Goal: Use online tool/utility: Utilize a website feature to perform a specific function

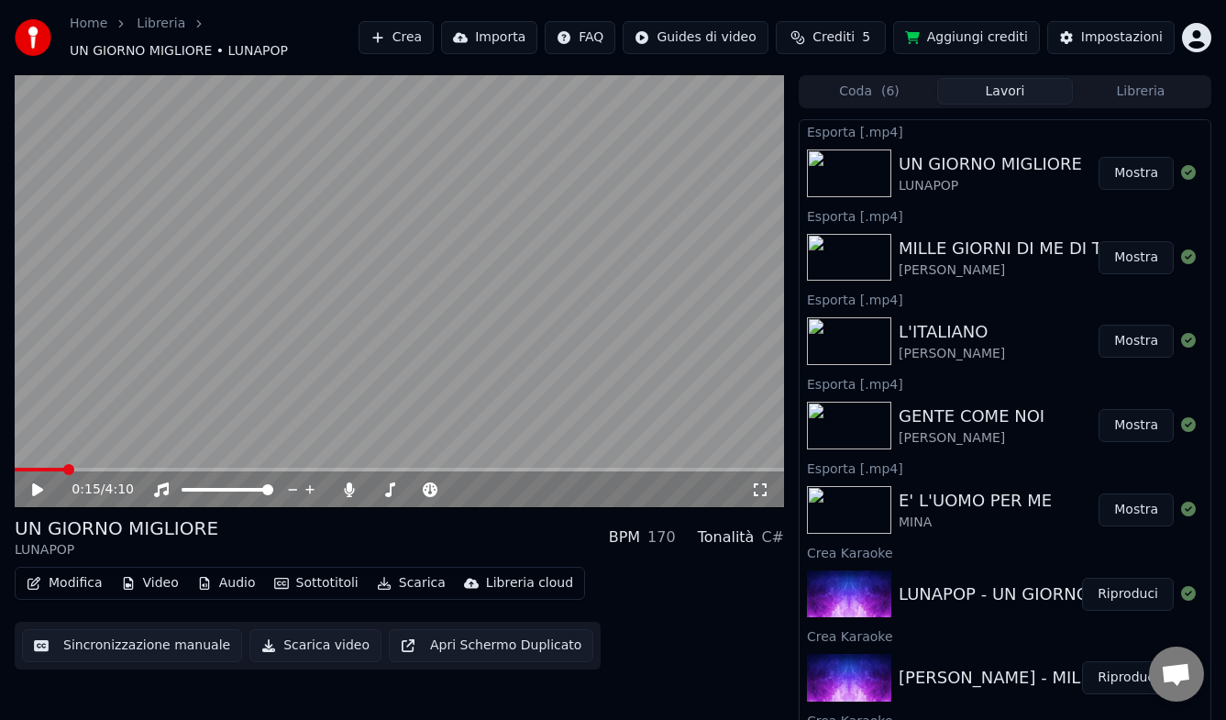
scroll to position [11, 0]
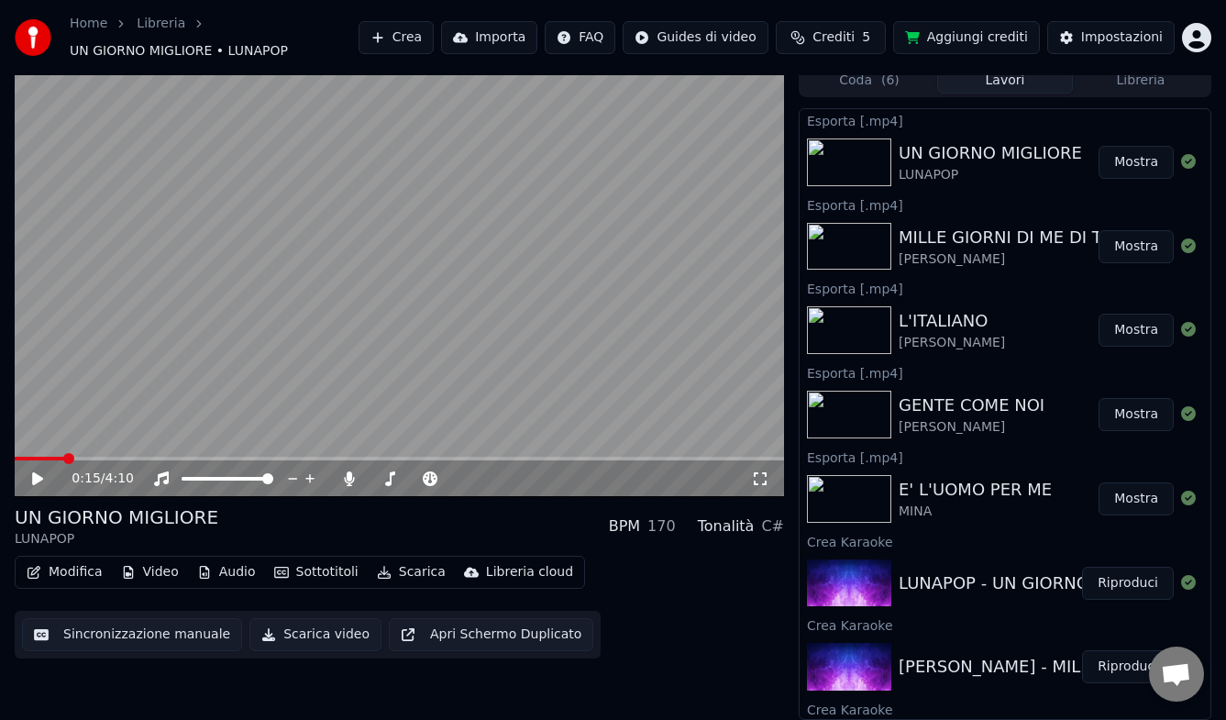
click at [412, 32] on button "Crea" at bounding box center [395, 37] width 75 height 33
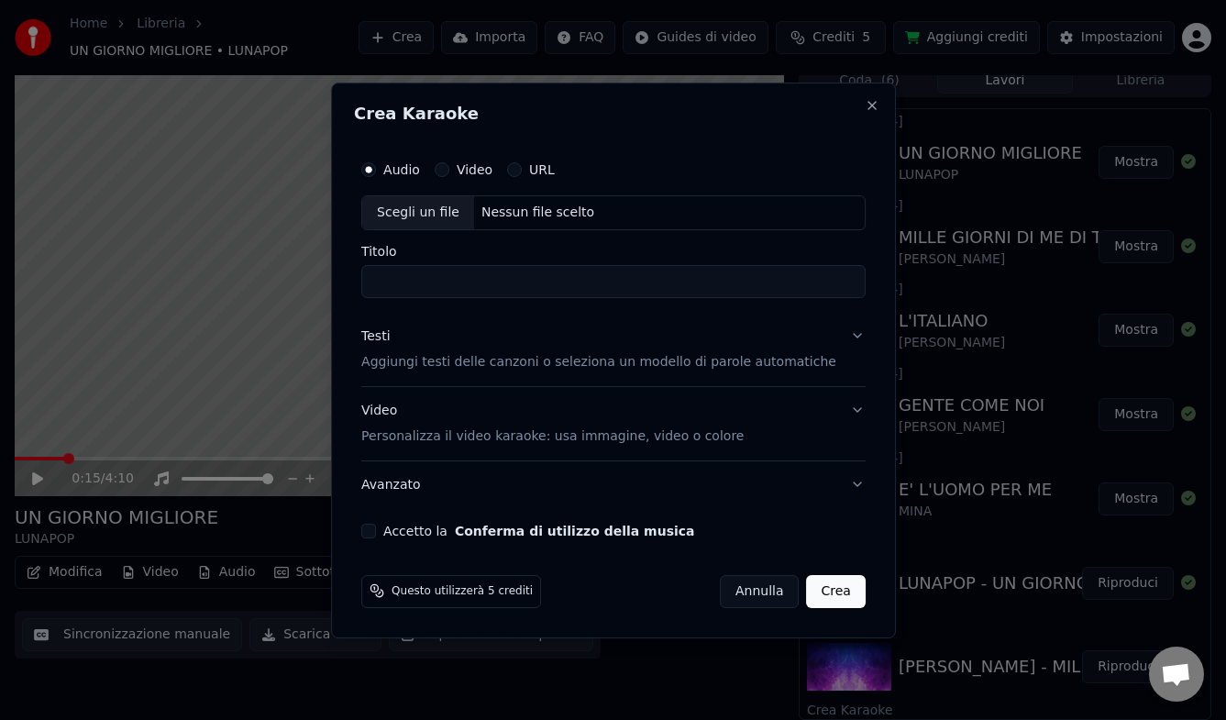
click at [531, 210] on div "Nessun file scelto" at bounding box center [536, 213] width 127 height 18
drag, startPoint x: 420, startPoint y: 282, endPoint x: 352, endPoint y: 275, distance: 68.2
click at [352, 275] on div "**********" at bounding box center [613, 361] width 565 height 556
type input "**********"
click at [427, 358] on p "Aggiungi testi delle canzoni o seleziona un modello di parole automatiche" at bounding box center [598, 362] width 475 height 18
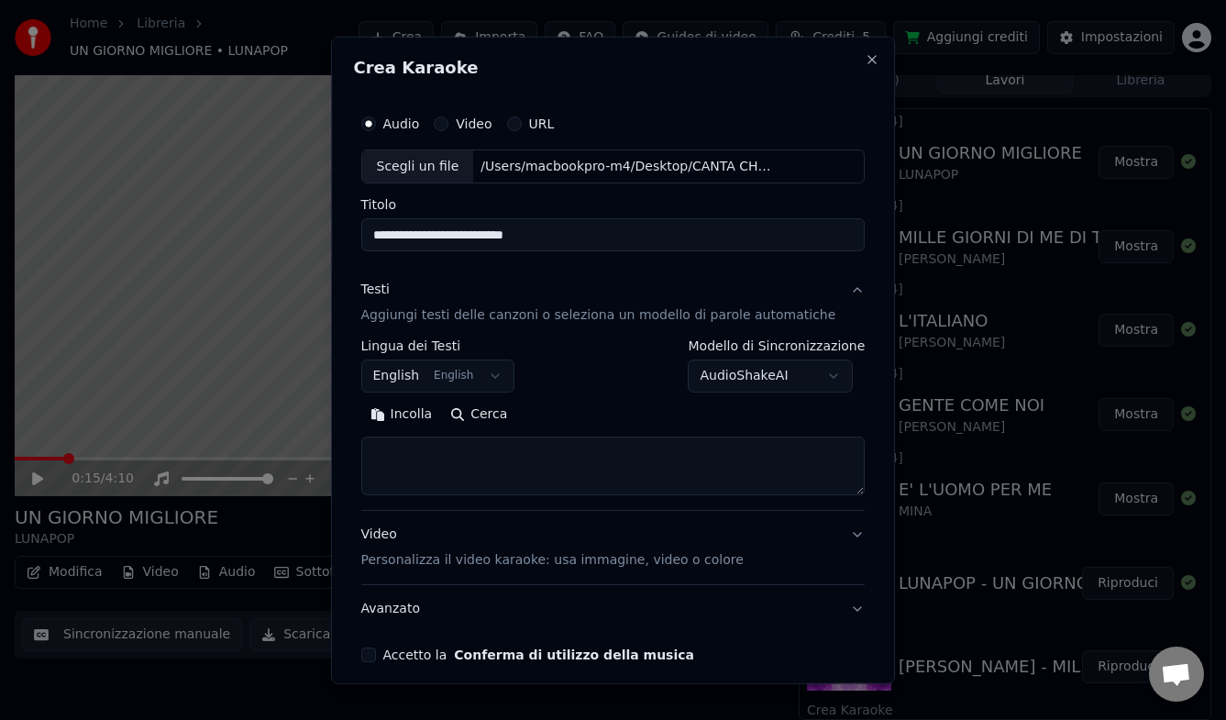
click at [505, 416] on button "Cerca" at bounding box center [478, 414] width 75 height 29
type textarea "**********"
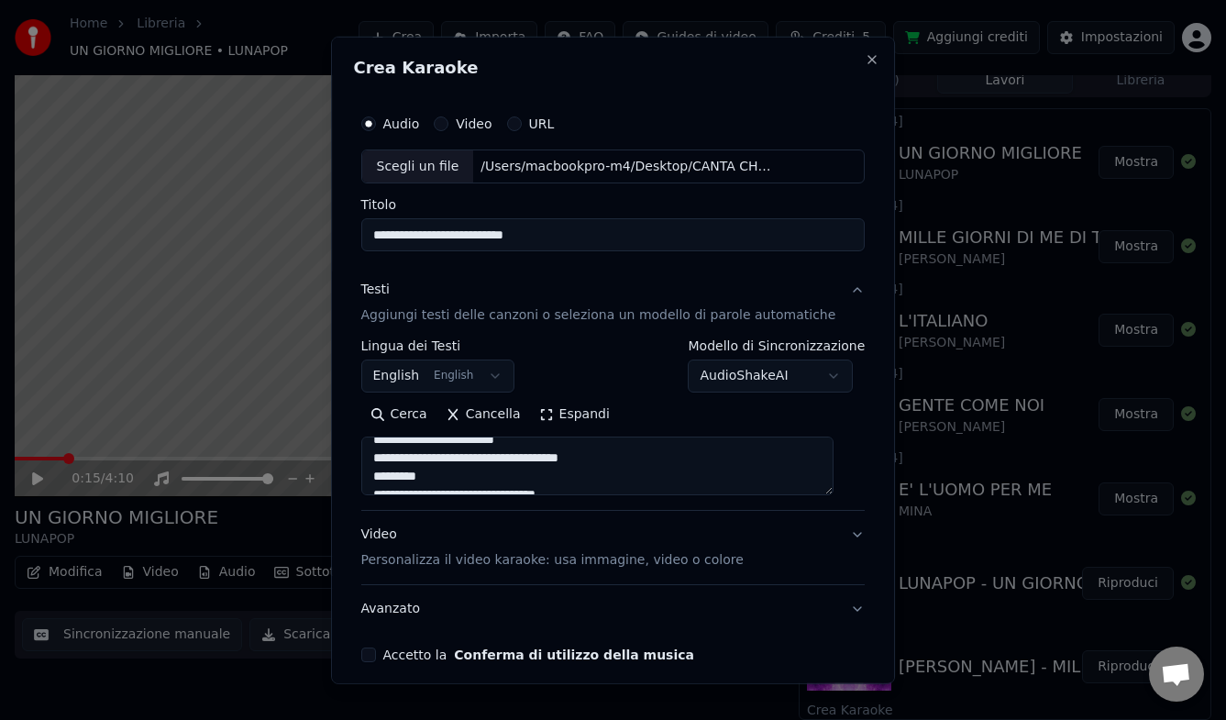
scroll to position [91, 0]
click at [422, 557] on p "Personalizza il video karaoke: usa immagine, video o colore" at bounding box center [552, 560] width 382 height 18
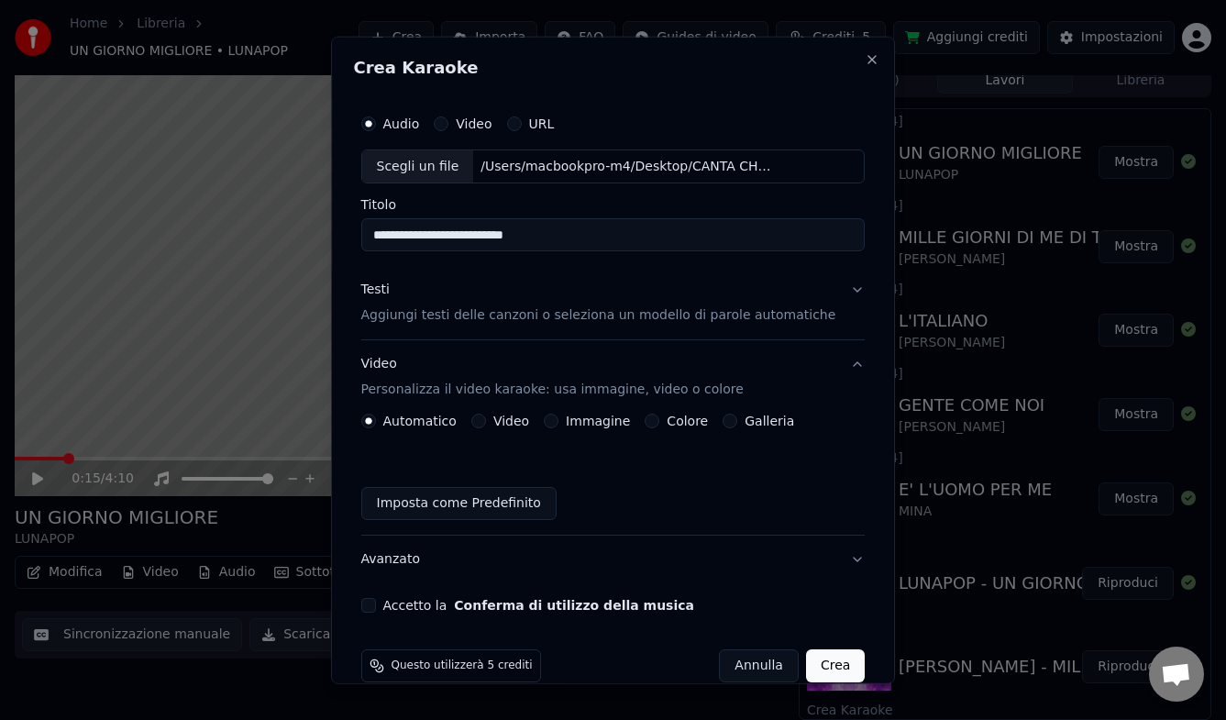
click at [486, 420] on button "Video" at bounding box center [478, 420] width 15 height 15
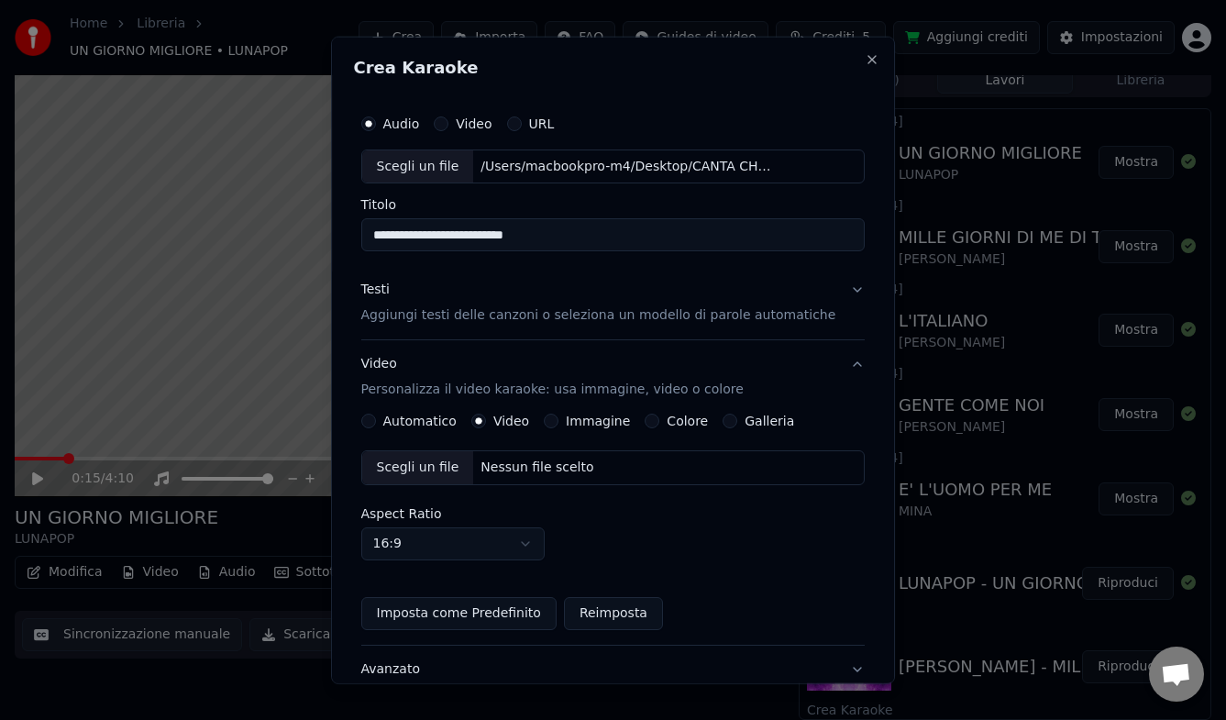
click at [524, 464] on div "Nessun file scelto" at bounding box center [536, 467] width 127 height 18
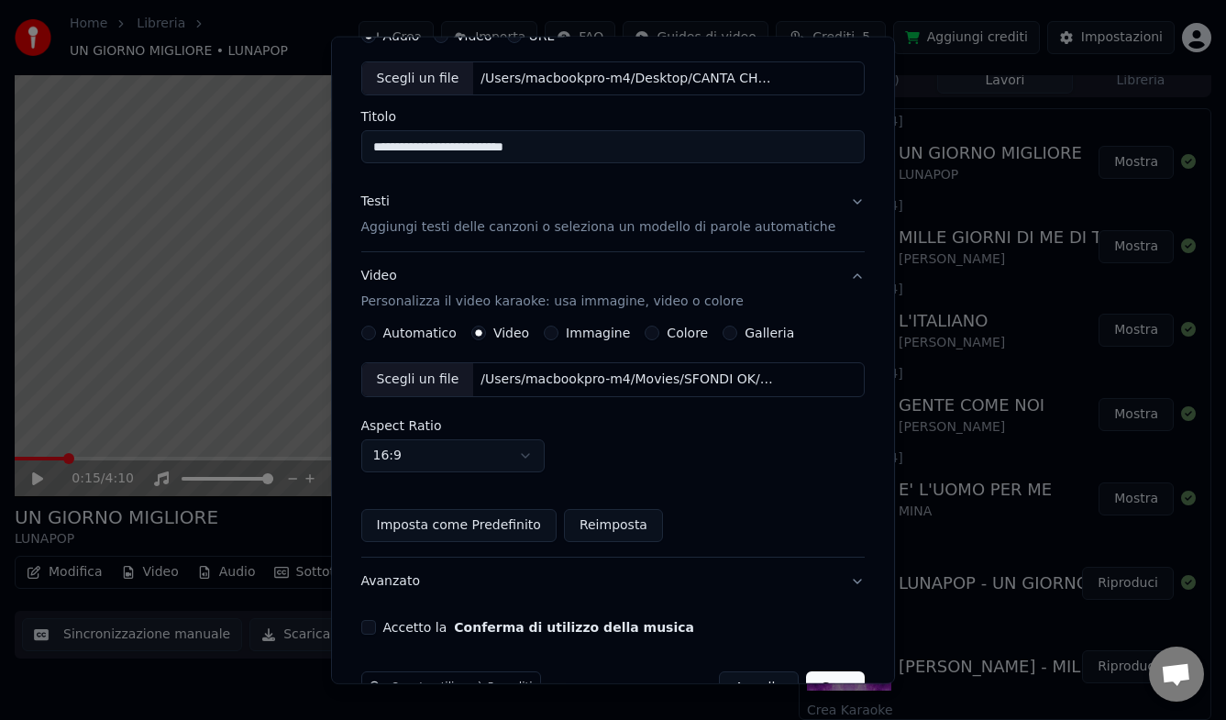
scroll to position [138, 0]
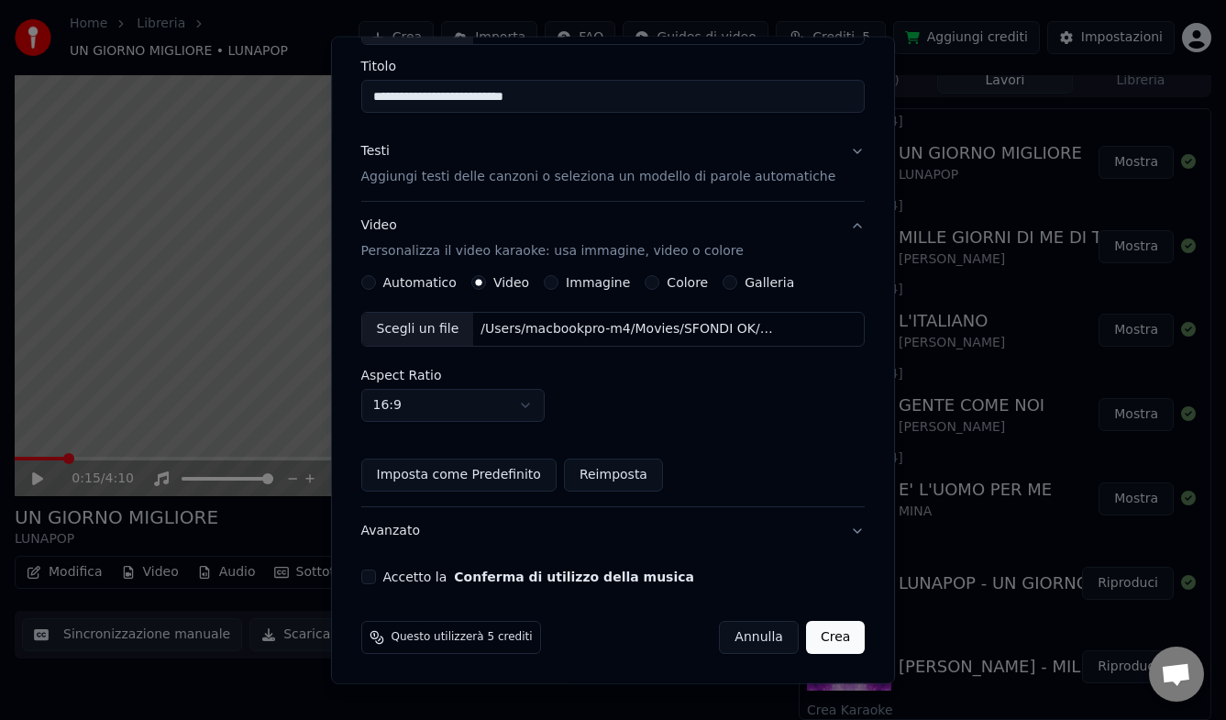
click at [376, 571] on button "Accetto la Conferma di utilizzo della musica" at bounding box center [368, 576] width 15 height 15
click at [821, 639] on button "Crea" at bounding box center [835, 637] width 59 height 33
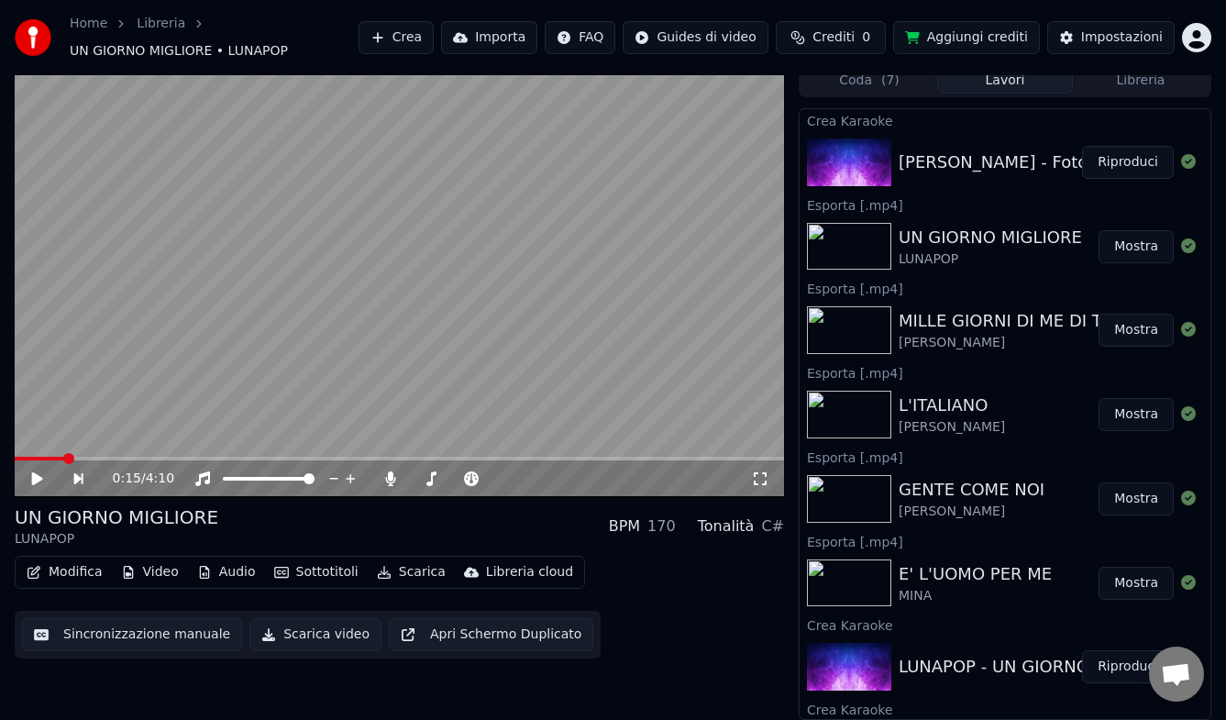
click at [1121, 170] on button "Riproduci" at bounding box center [1128, 162] width 92 height 33
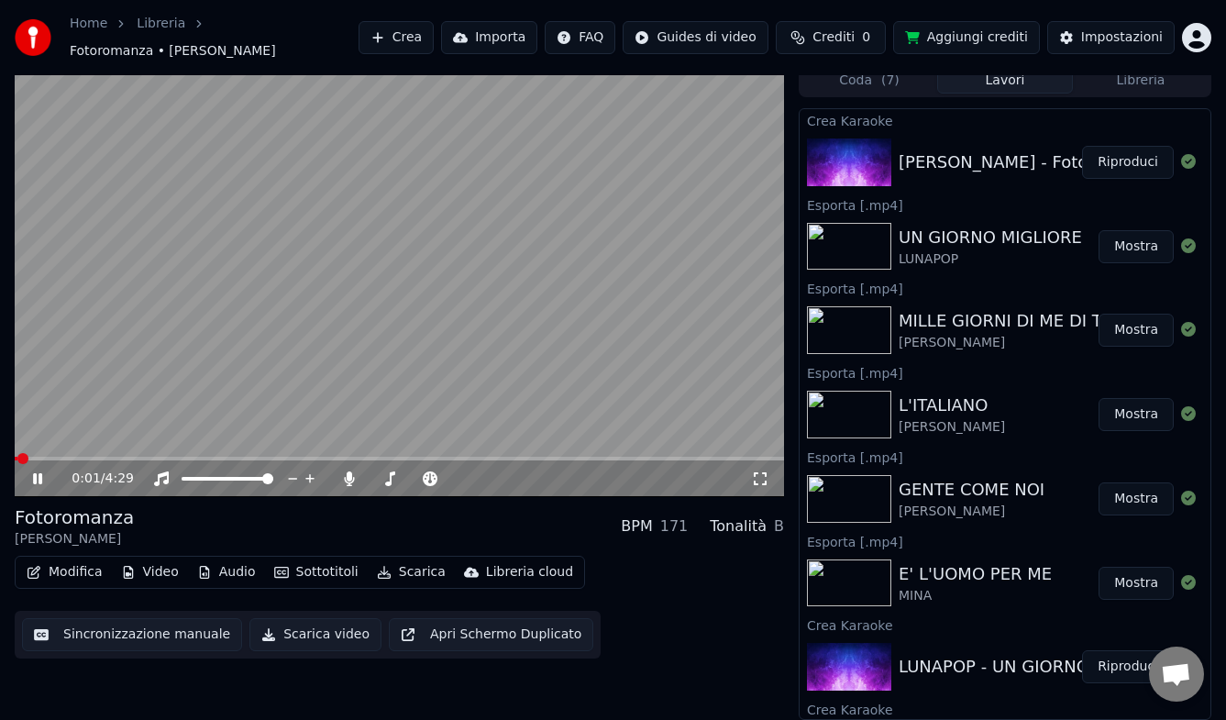
click at [181, 457] on span at bounding box center [399, 459] width 769 height 4
click at [532, 457] on span at bounding box center [399, 459] width 769 height 4
click at [472, 457] on span at bounding box center [276, 459] width 523 height 4
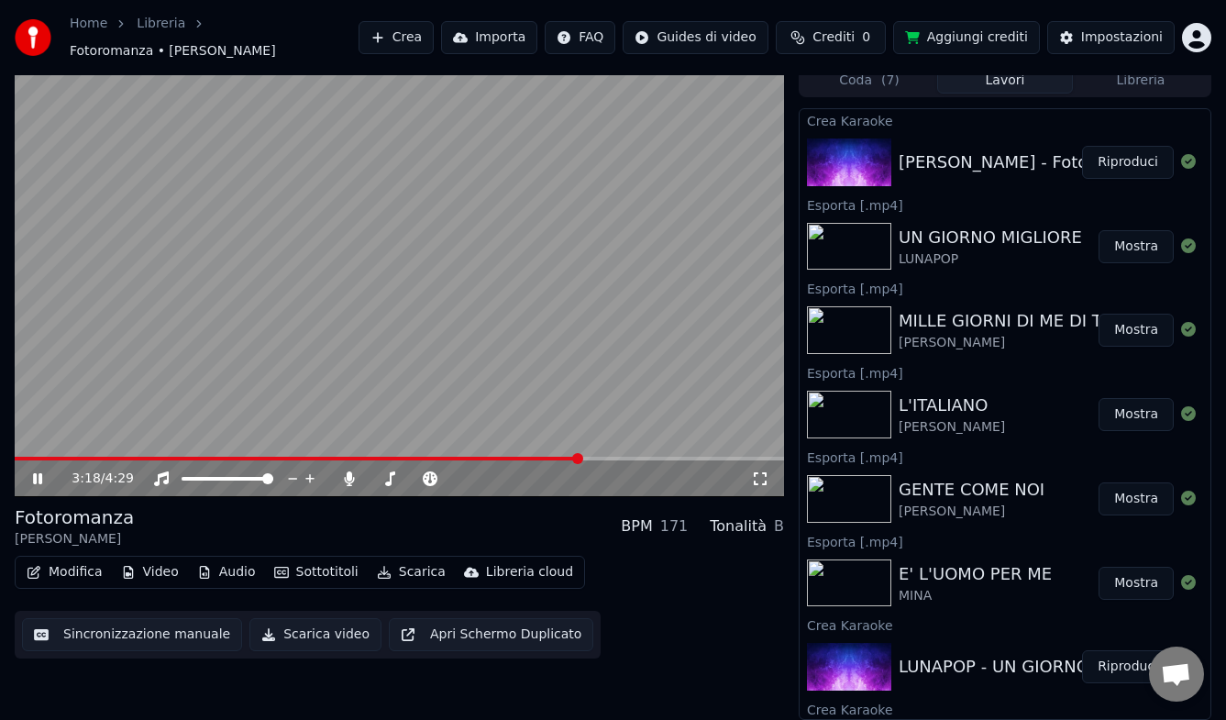
click at [255, 457] on span at bounding box center [298, 459] width 566 height 4
click at [37, 479] on icon at bounding box center [37, 478] width 9 height 11
click at [405, 568] on button "Scarica" at bounding box center [410, 572] width 83 height 26
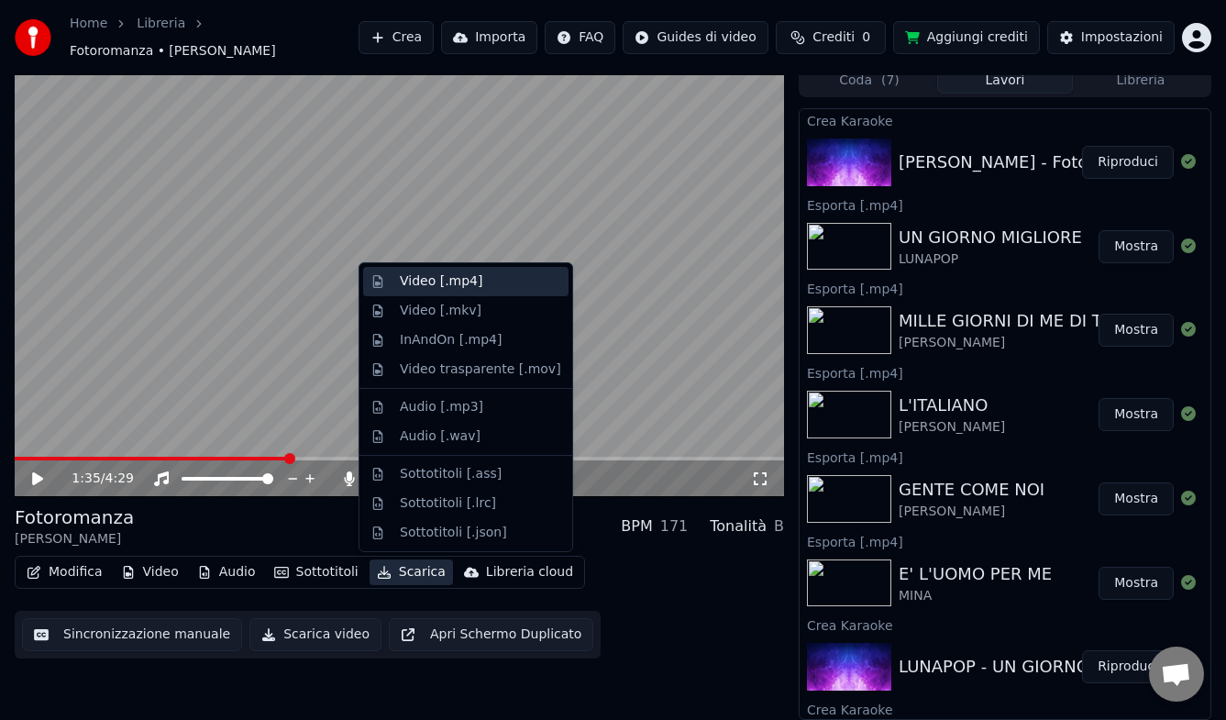
click at [415, 281] on div "Video [.mp4]" at bounding box center [441, 281] width 83 height 18
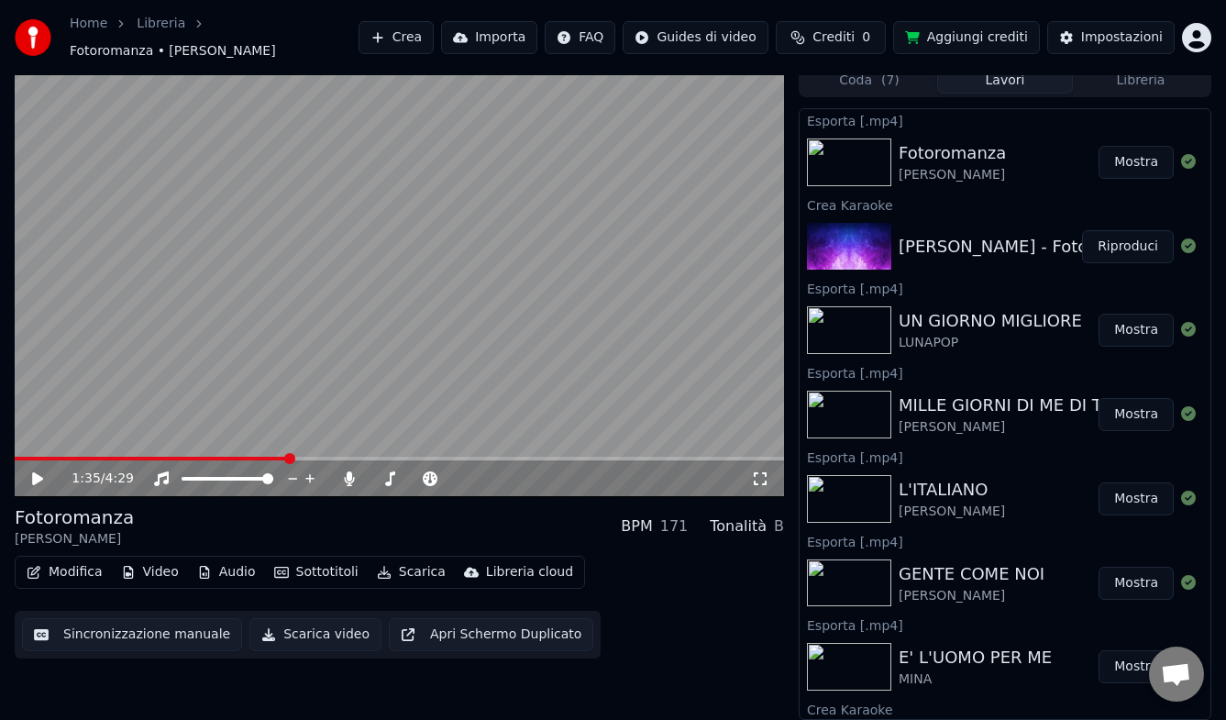
click at [1130, 162] on button "Mostra" at bounding box center [1135, 162] width 75 height 33
